Goal: Transaction & Acquisition: Purchase product/service

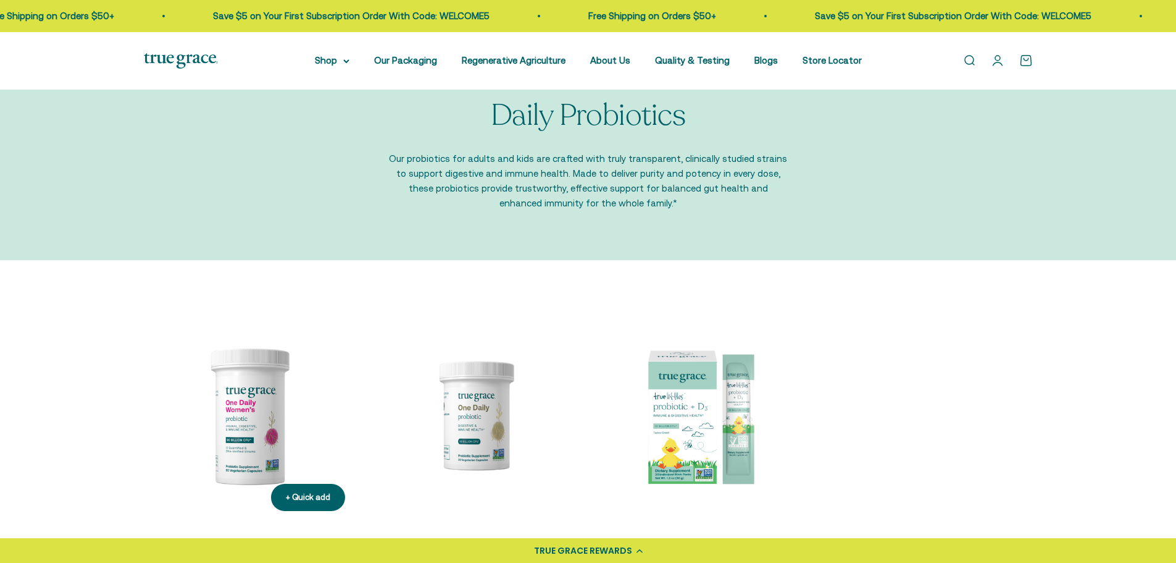
scroll to position [62, 0]
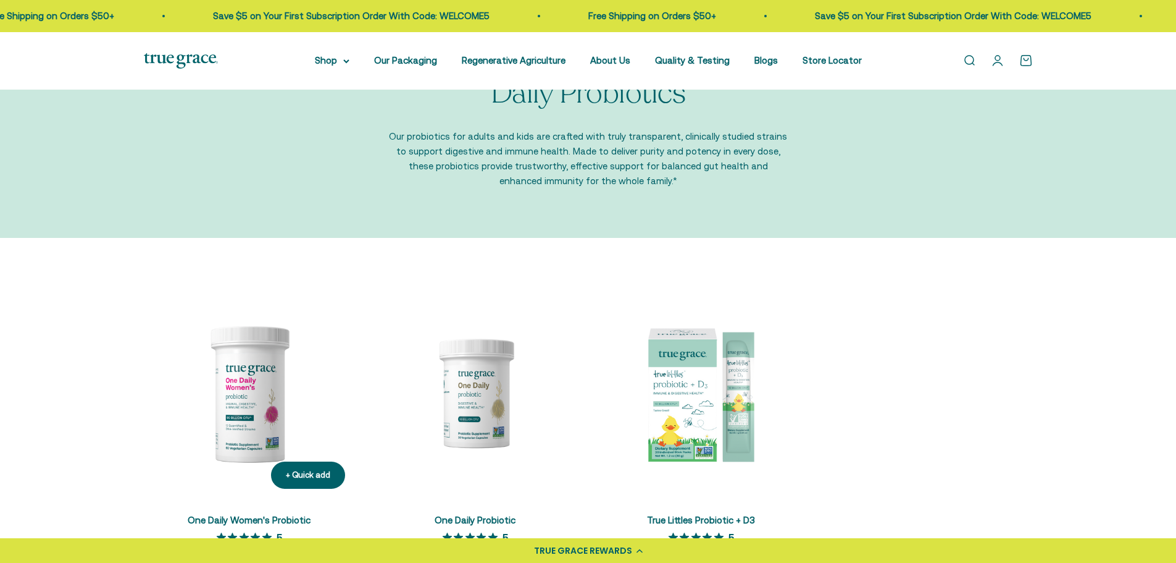
click at [235, 392] on img at bounding box center [249, 392] width 211 height 211
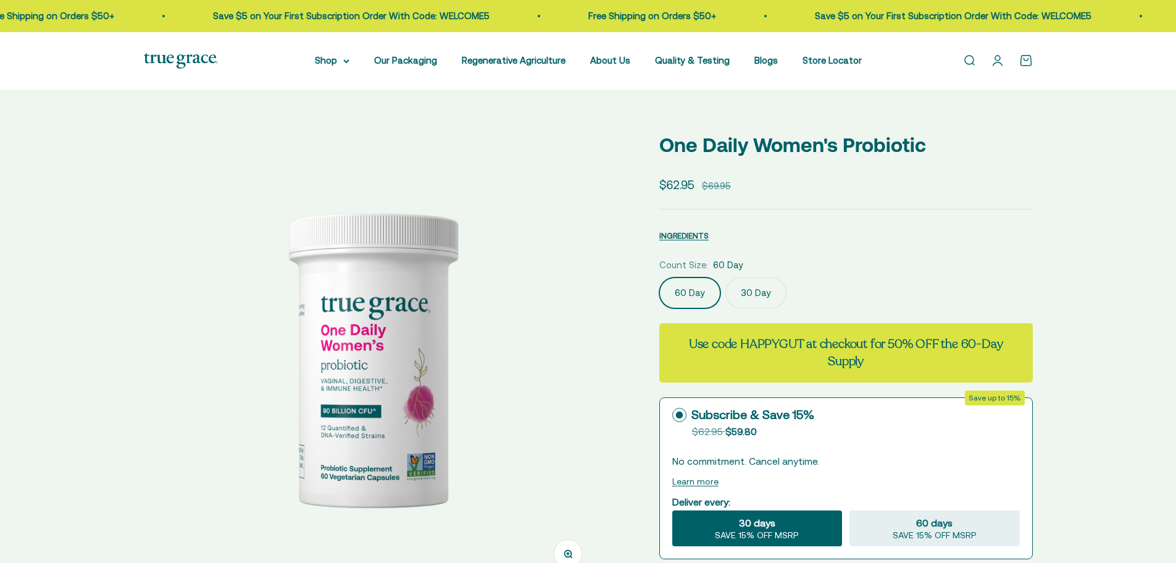
select select "3"
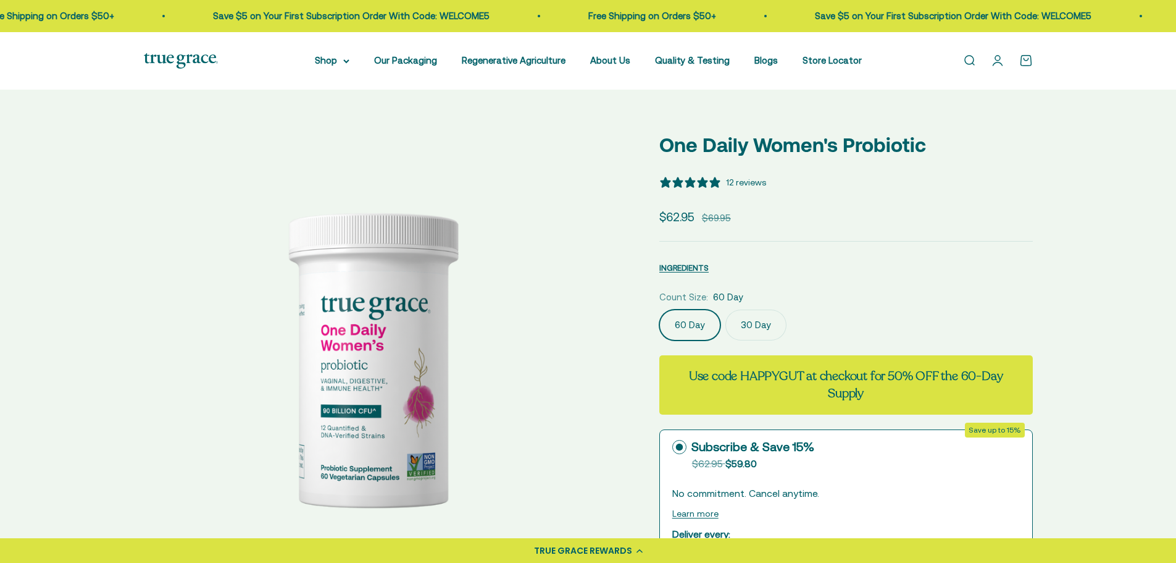
click at [751, 327] on label "30 Day" at bounding box center [756, 324] width 61 height 31
click at [659, 309] on input "30 Day" at bounding box center [659, 309] width 1 height 1
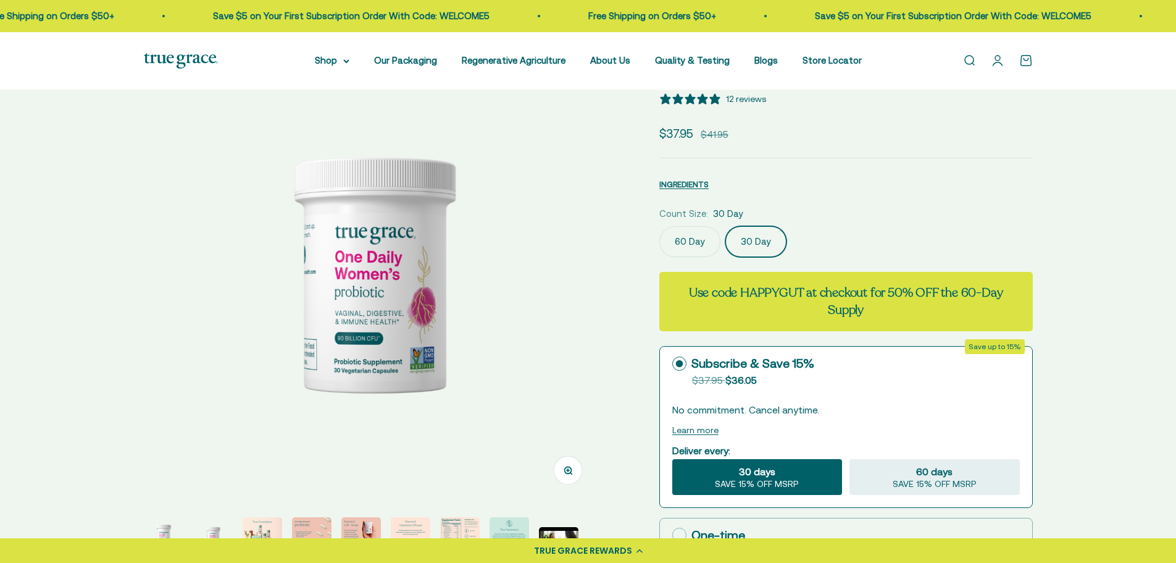
scroll to position [62, 0]
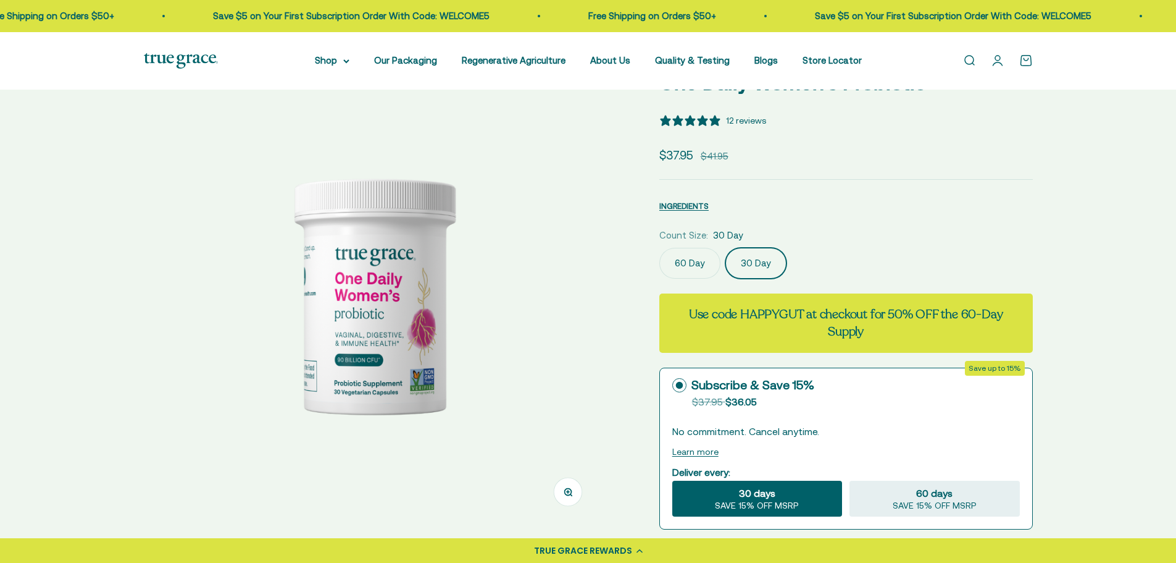
click at [684, 270] on label "60 Day" at bounding box center [689, 263] width 61 height 31
click at [659, 248] on input "60 Day" at bounding box center [659, 247] width 1 height 1
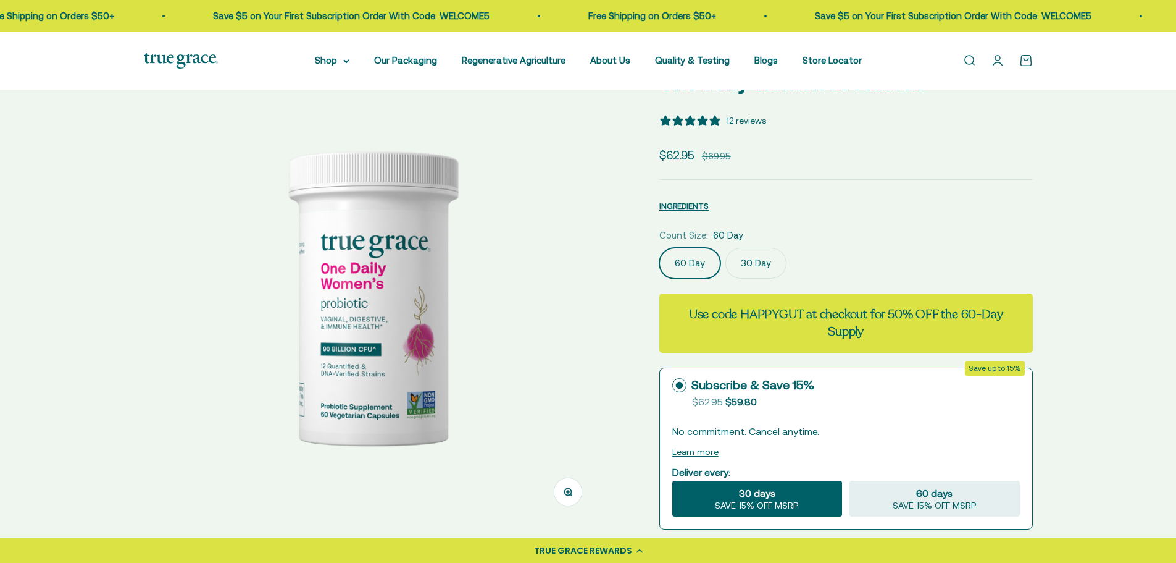
click at [767, 268] on label "30 Day" at bounding box center [756, 263] width 61 height 31
click at [659, 248] on input "30 Day" at bounding box center [659, 247] width 1 height 1
